Goal: Information Seeking & Learning: Compare options

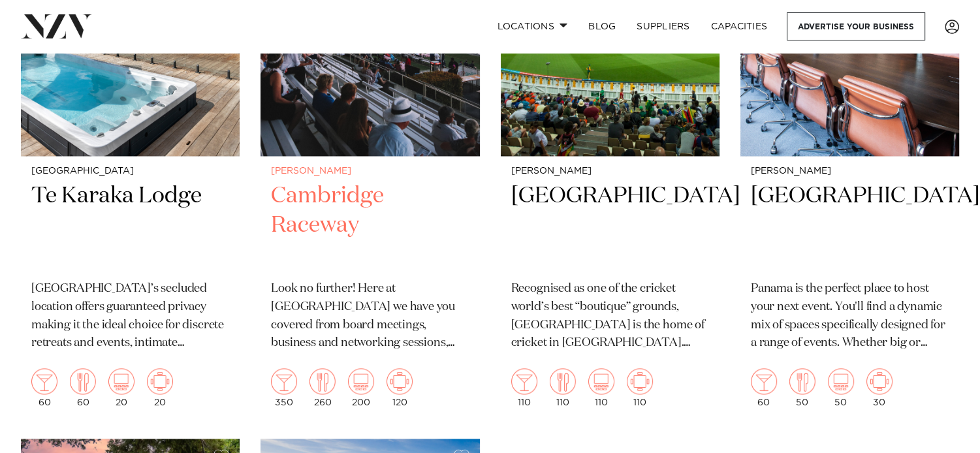
scroll to position [1828, 0]
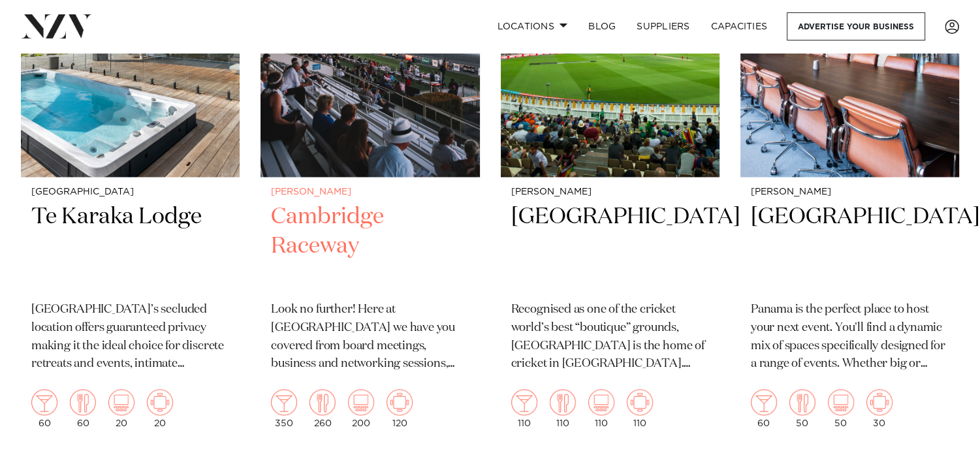
click at [295, 210] on h2 "Cambridge Raceway" at bounding box center [370, 246] width 198 height 88
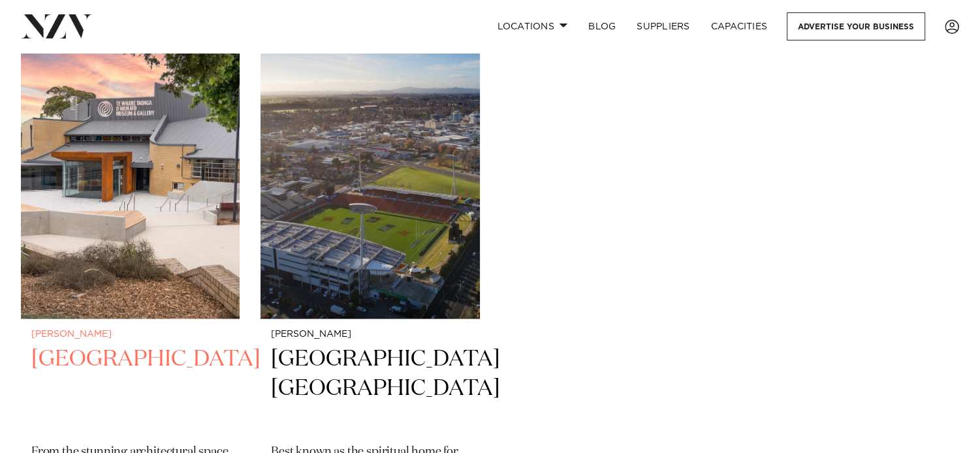
scroll to position [2286, 0]
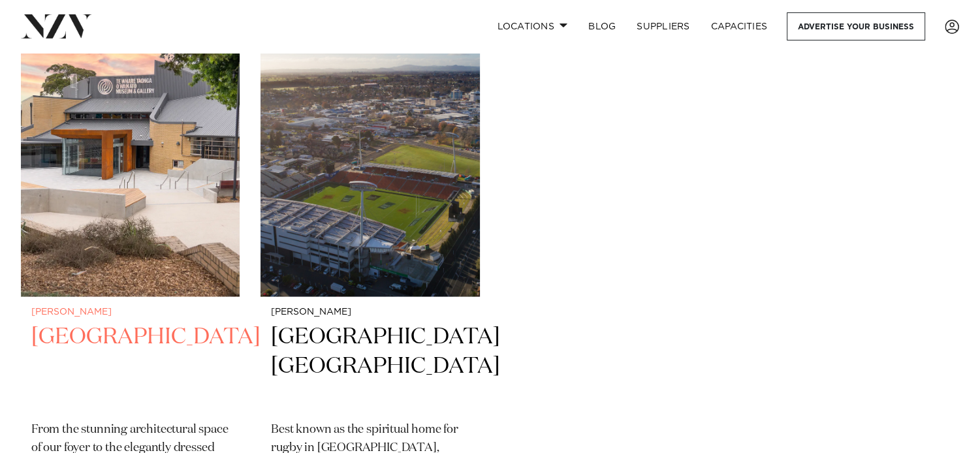
click at [150, 322] on h2 "Waikato Museum" at bounding box center [130, 366] width 198 height 88
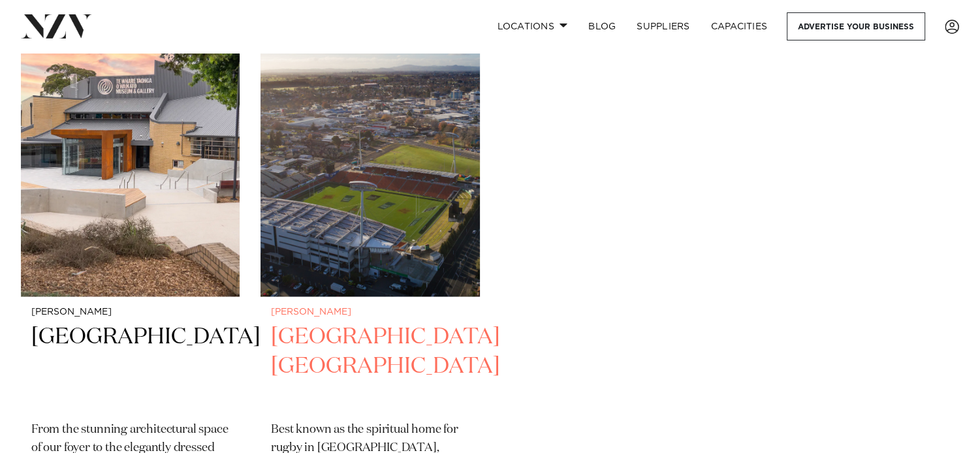
click at [311, 340] on h2 "FMG Stadium Waikato" at bounding box center [370, 366] width 198 height 88
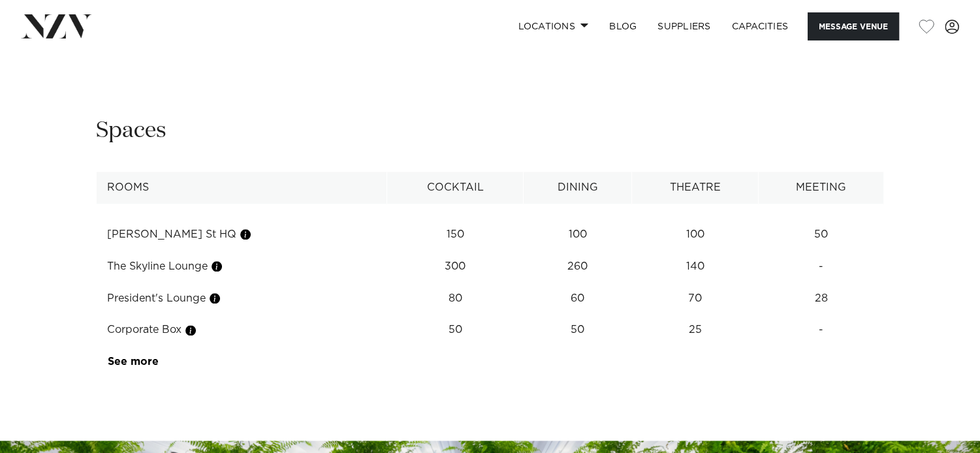
scroll to position [1540, 0]
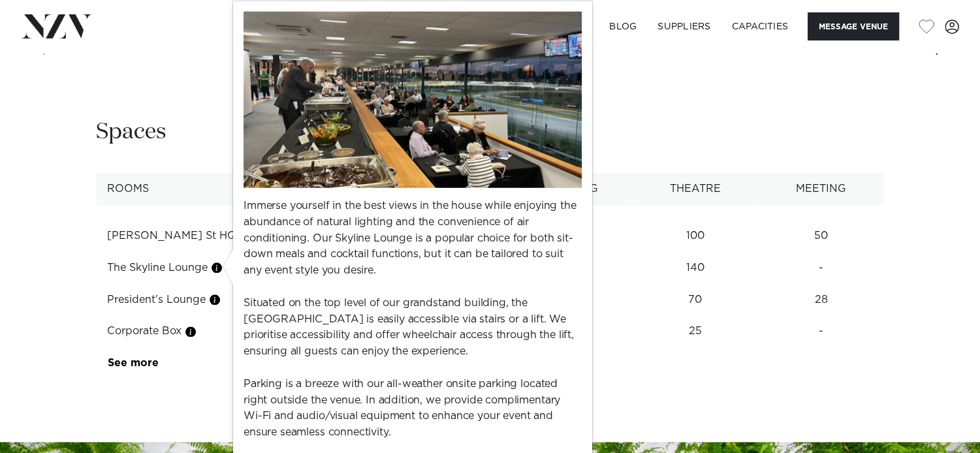
click at [219, 266] on button "button" at bounding box center [216, 267] width 13 height 13
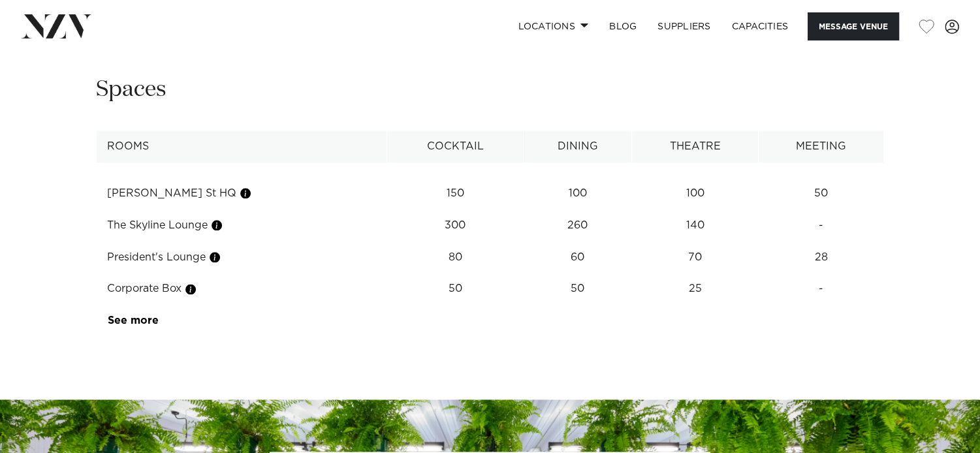
scroll to position [1605, 0]
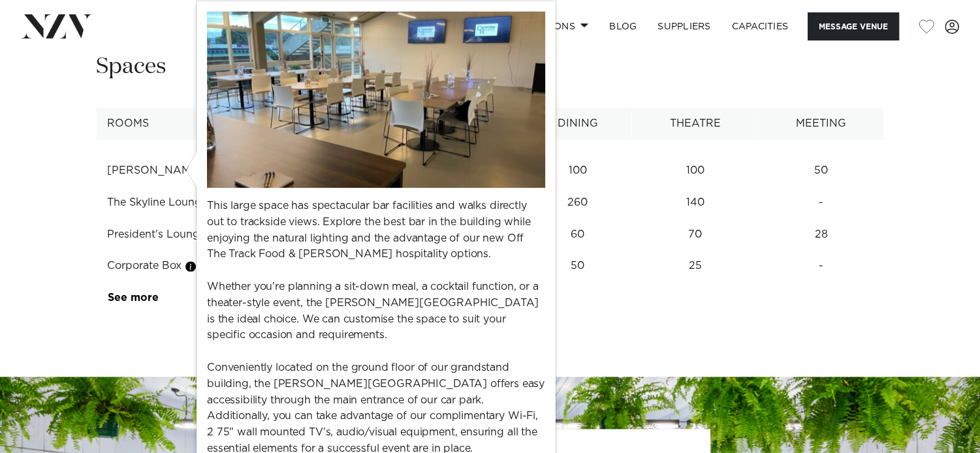
click at [239, 169] on button "button" at bounding box center [245, 170] width 13 height 13
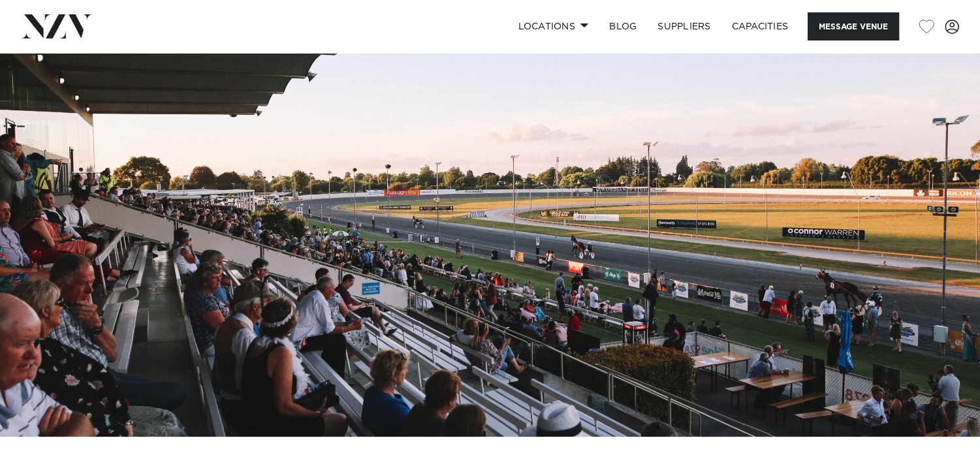
scroll to position [0, 0]
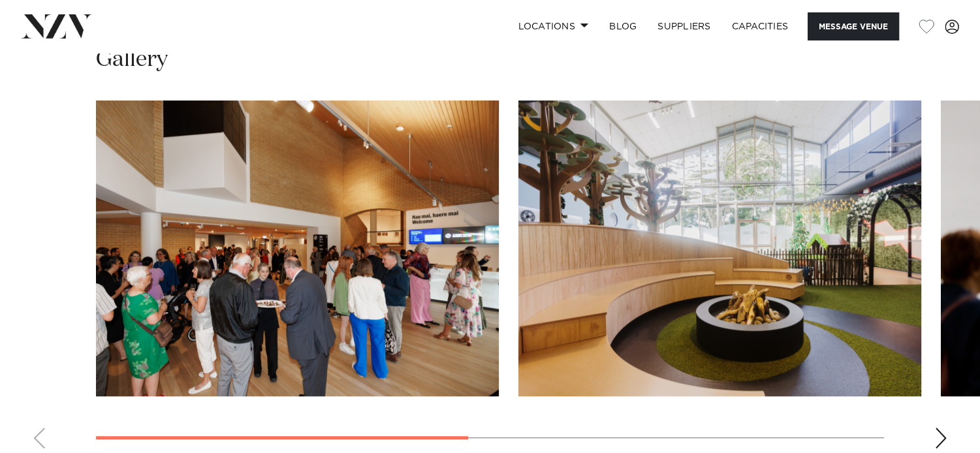
scroll to position [1018, 0]
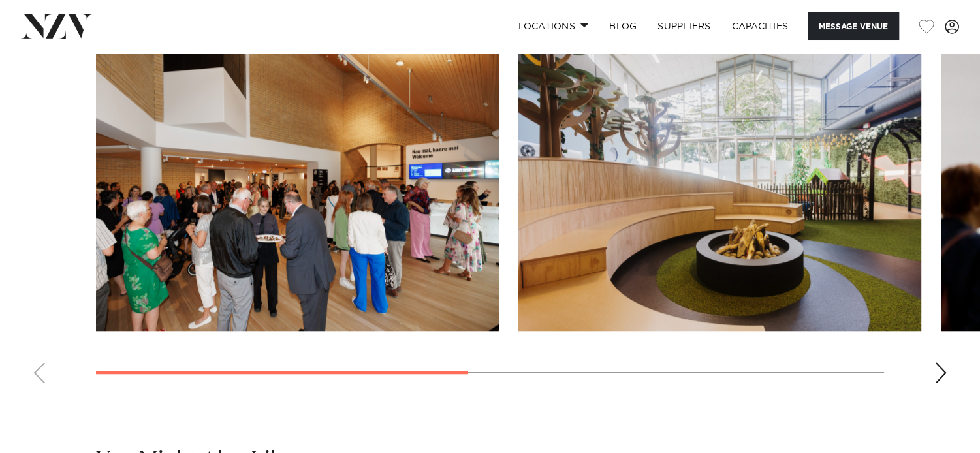
click at [22, 377] on swiper-container at bounding box center [490, 214] width 980 height 359
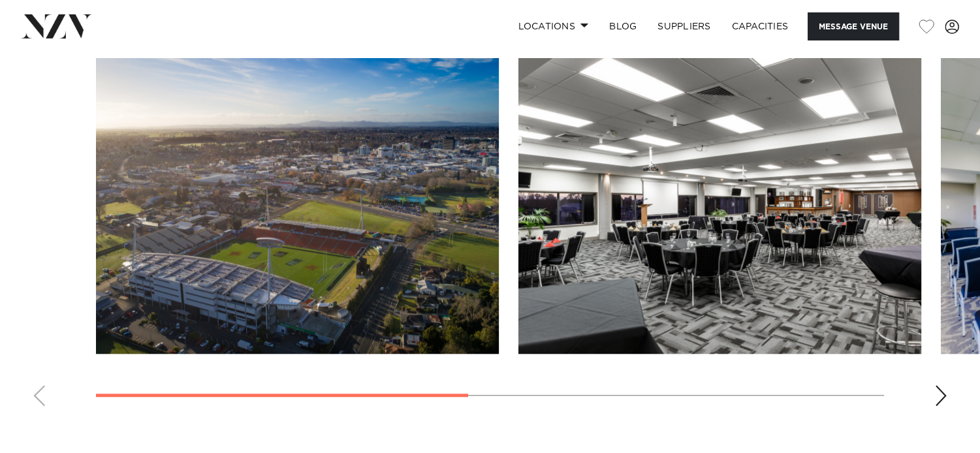
scroll to position [980, 0]
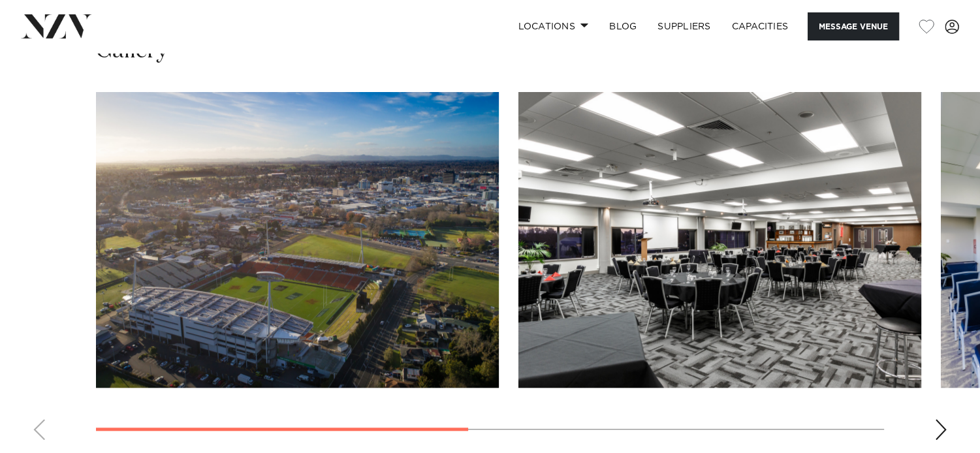
click at [938, 419] on div "Next slide" at bounding box center [940, 429] width 13 height 21
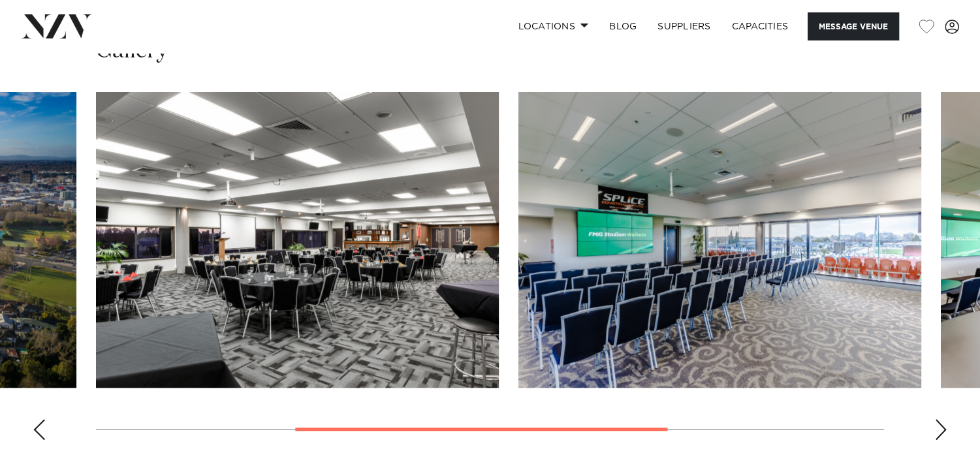
click at [938, 419] on div "Next slide" at bounding box center [940, 429] width 13 height 21
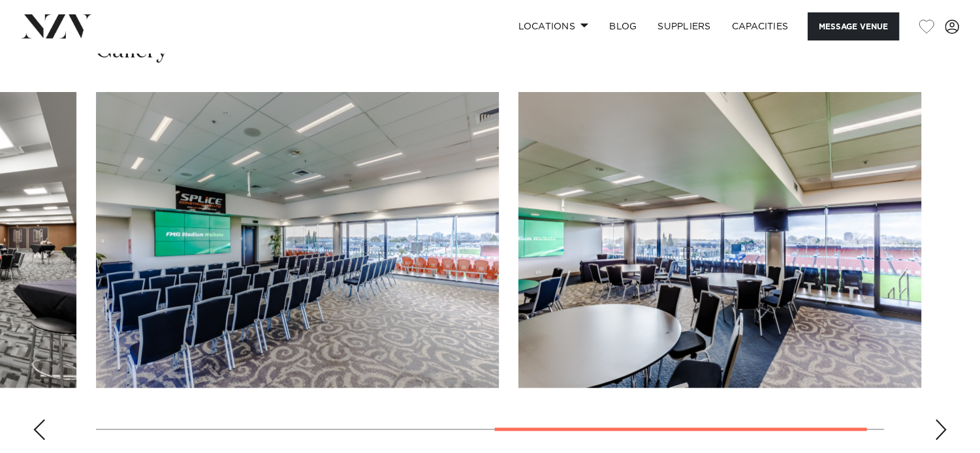
click at [938, 419] on div "Next slide" at bounding box center [940, 429] width 13 height 21
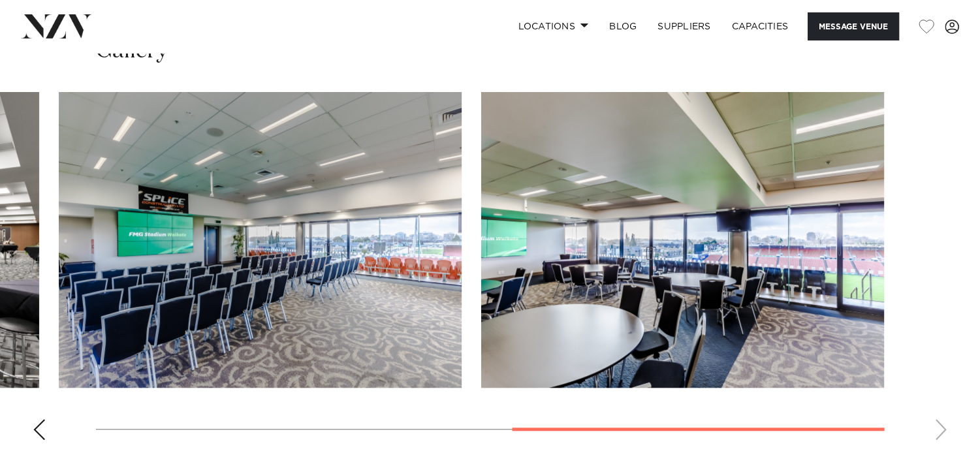
click at [938, 416] on swiper-container at bounding box center [490, 271] width 980 height 359
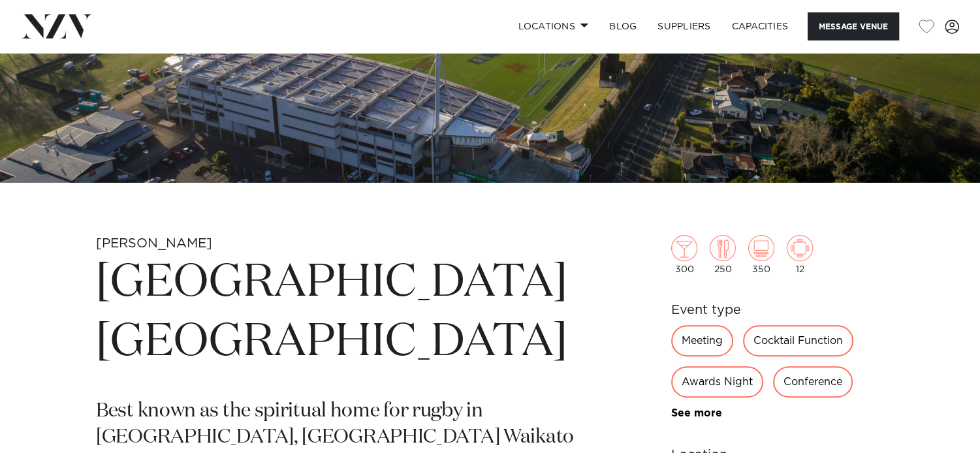
scroll to position [261, 0]
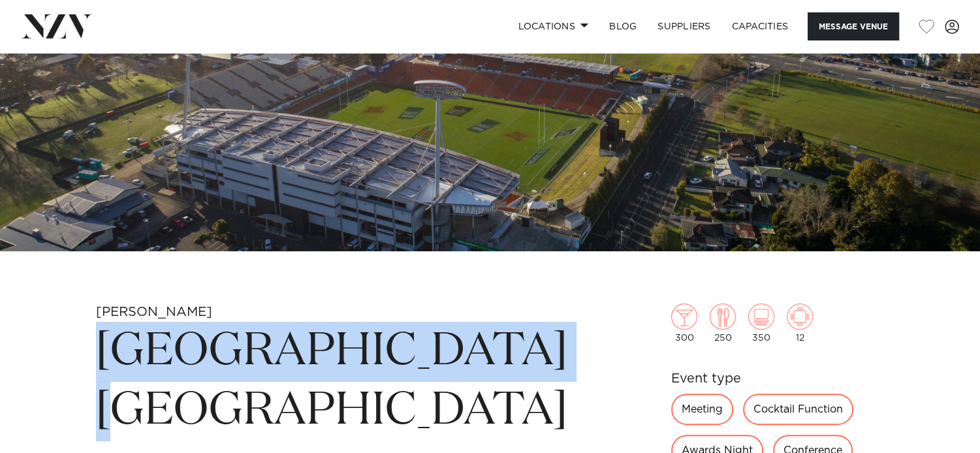
drag, startPoint x: 572, startPoint y: 349, endPoint x: 94, endPoint y: 349, distance: 478.0
copy h1 "FMG Stadium Waikato"
